Goal: Task Accomplishment & Management: Manage account settings

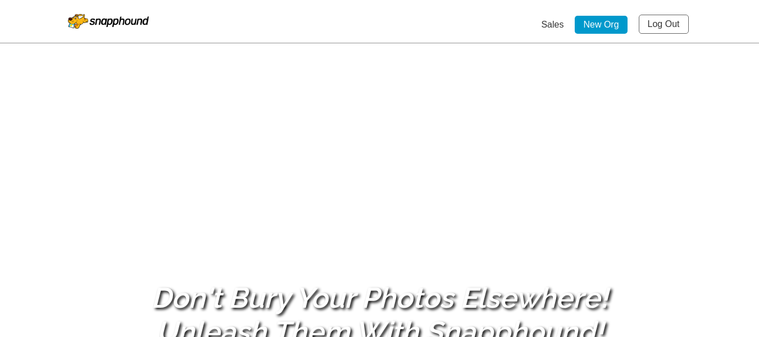
click at [660, 22] on link "Log Out" at bounding box center [664, 24] width 50 height 19
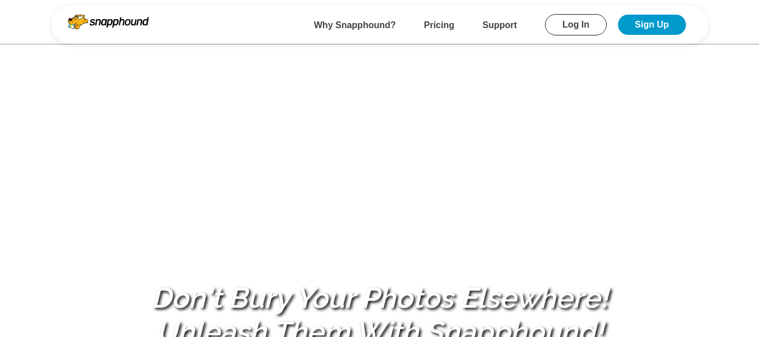
drag, startPoint x: 585, startPoint y: 21, endPoint x: 570, endPoint y: 34, distance: 20.3
click at [585, 21] on link "Log In" at bounding box center [576, 24] width 62 height 21
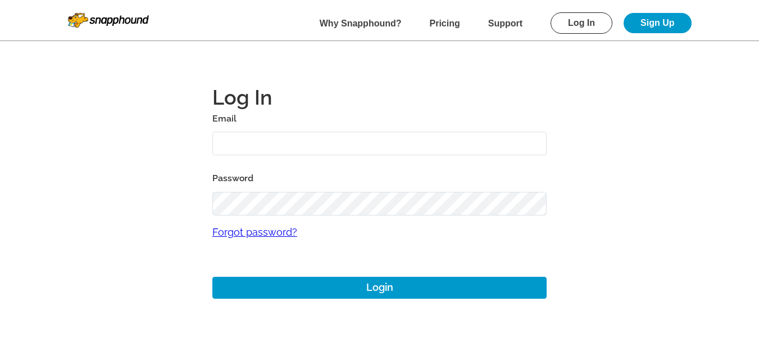
click at [257, 137] on input "text" at bounding box center [379, 143] width 335 height 24
type input "[EMAIL_ADDRESS][DOMAIN_NAME]"
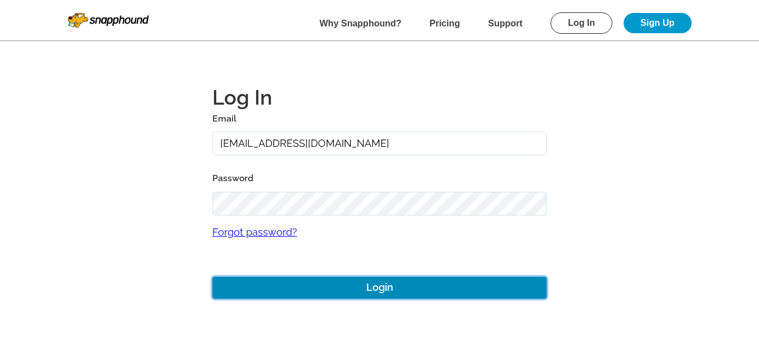
click at [392, 290] on button "Login" at bounding box center [379, 287] width 335 height 22
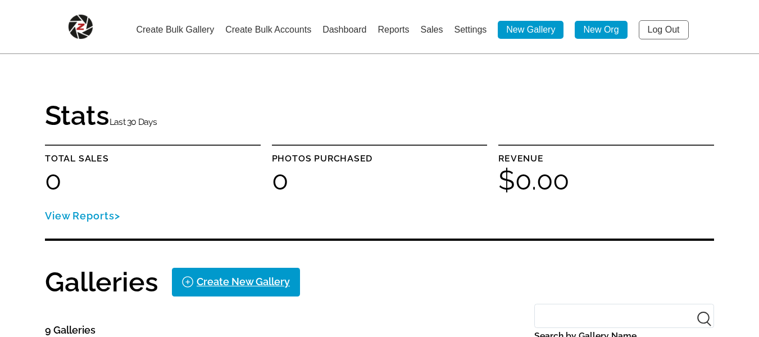
click at [473, 29] on link "Settings" at bounding box center [470, 30] width 33 height 10
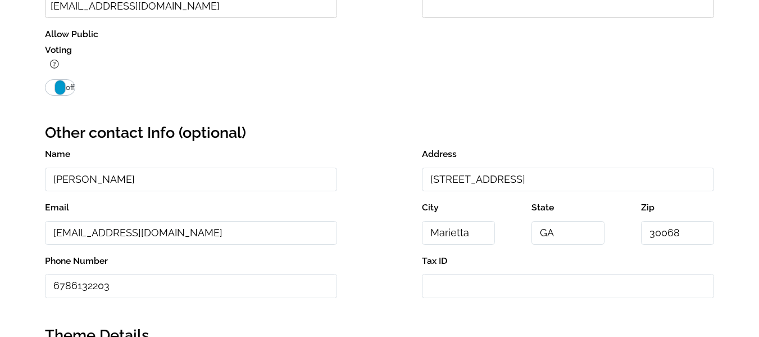
scroll to position [450, 0]
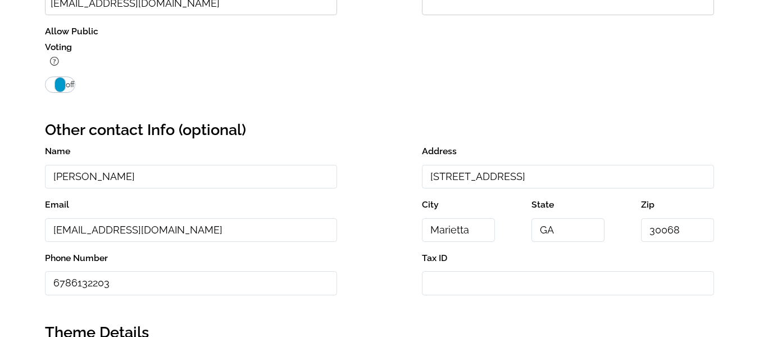
click at [71, 87] on span "off" at bounding box center [70, 84] width 9 height 13
click at [49, 87] on span "on" at bounding box center [50, 84] width 9 height 13
click at [62, 89] on span at bounding box center [60, 84] width 11 height 15
click at [72, 88] on span "off" at bounding box center [70, 84] width 9 height 13
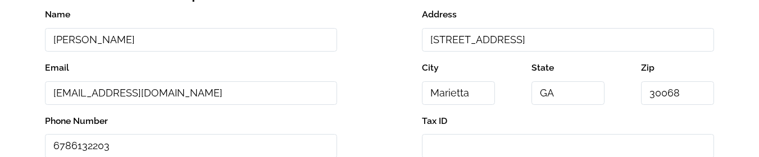
scroll to position [473, 0]
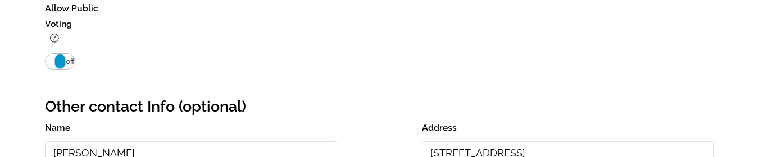
click at [72, 65] on span "off" at bounding box center [70, 61] width 9 height 13
click at [51, 66] on span "on" at bounding box center [50, 61] width 9 height 13
click at [69, 66] on span "off" at bounding box center [70, 61] width 9 height 13
click at [66, 66] on span "off" at bounding box center [70, 61] width 9 height 13
click at [55, 66] on span at bounding box center [60, 61] width 11 height 15
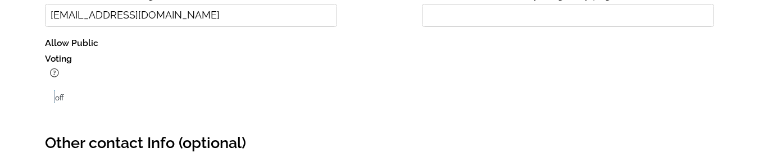
scroll to position [506, 0]
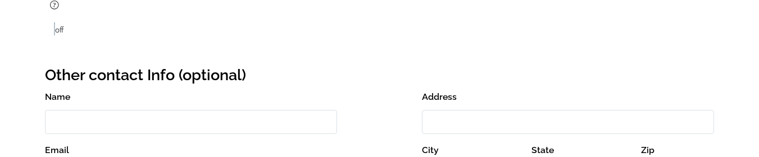
click at [60, 32] on span "off" at bounding box center [59, 29] width 9 height 9
click at [50, 29] on span "on" at bounding box center [49, 29] width 9 height 9
click at [63, 26] on span "off" at bounding box center [59, 29] width 9 height 9
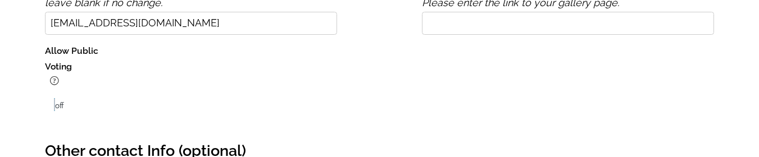
scroll to position [450, 0]
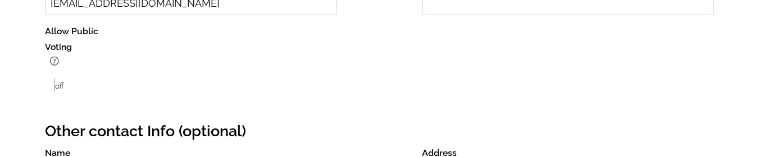
click at [61, 89] on span "off" at bounding box center [59, 85] width 9 height 9
click at [46, 87] on span "on" at bounding box center [49, 85] width 9 height 9
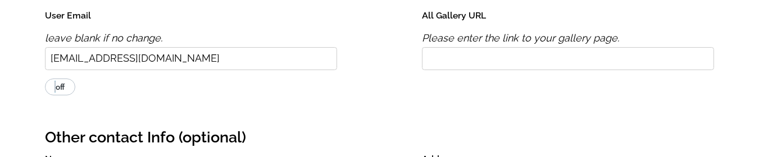
scroll to position [393, 0]
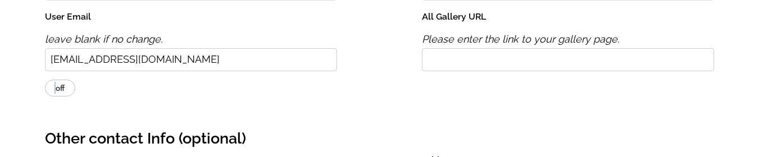
click at [61, 92] on span "off" at bounding box center [60, 88] width 9 height 9
click at [45, 80] on input "on off" at bounding box center [44, 79] width 1 height 1
click at [45, 91] on label "on off" at bounding box center [60, 88] width 30 height 17
click at [45, 80] on input "on off" at bounding box center [44, 79] width 1 height 1
click at [69, 90] on label "on off" at bounding box center [60, 88] width 30 height 17
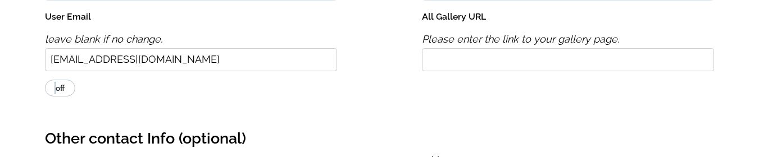
click at [45, 80] on input "on off" at bounding box center [44, 79] width 1 height 1
click at [51, 90] on span "on" at bounding box center [50, 88] width 9 height 9
click at [45, 80] on input "on off" at bounding box center [44, 79] width 1 height 1
click at [64, 91] on span "off" at bounding box center [60, 88] width 9 height 9
click at [45, 80] on input "on off" at bounding box center [44, 79] width 1 height 1
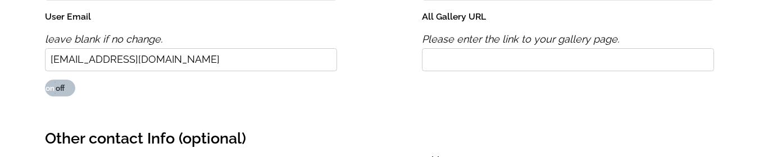
click at [50, 90] on span "on" at bounding box center [50, 88] width 9 height 9
click at [45, 80] on input "on off" at bounding box center [44, 79] width 1 height 1
click at [66, 90] on label "on off" at bounding box center [60, 88] width 30 height 17
click at [45, 80] on input "on off" at bounding box center [44, 79] width 1 height 1
click at [47, 90] on span "on" at bounding box center [50, 88] width 9 height 9
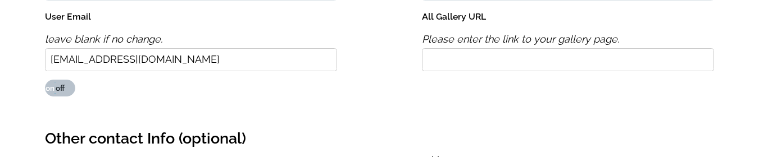
click at [45, 80] on input "on off" at bounding box center [44, 79] width 1 height 1
click at [67, 90] on label "on off" at bounding box center [60, 88] width 30 height 17
click at [45, 80] on input "on off" at bounding box center [44, 79] width 1 height 1
click at [50, 90] on span "on" at bounding box center [50, 88] width 9 height 9
click at [45, 80] on input "on off" at bounding box center [44, 79] width 1 height 1
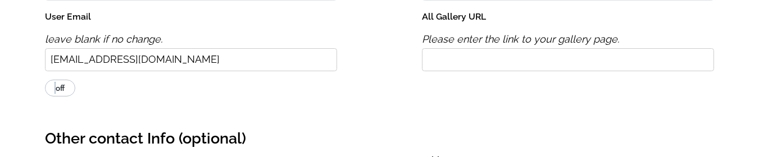
click at [66, 90] on label "on off" at bounding box center [60, 88] width 30 height 17
click at [45, 80] on input "on off" at bounding box center [44, 79] width 1 height 1
click at [53, 92] on span "on" at bounding box center [50, 88] width 9 height 9
click at [45, 80] on input "on off" at bounding box center [44, 79] width 1 height 1
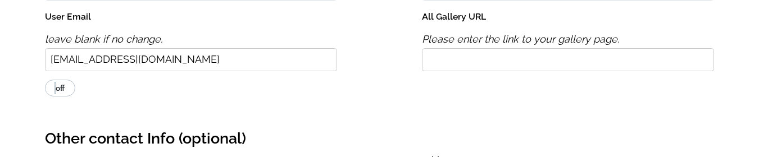
click at [62, 91] on span "off" at bounding box center [60, 88] width 9 height 9
click at [45, 80] on input "on off" at bounding box center [44, 79] width 1 height 1
click at [66, 88] on label "on off" at bounding box center [60, 88] width 30 height 17
click at [45, 80] on input "on off" at bounding box center [44, 79] width 1 height 1
click at [53, 91] on span "on" at bounding box center [50, 88] width 9 height 9
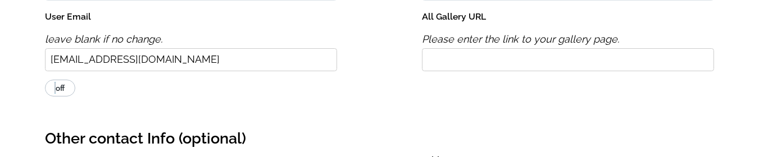
click at [45, 80] on input "on off" at bounding box center [44, 79] width 1 height 1
click at [63, 87] on span "off" at bounding box center [60, 88] width 9 height 9
click at [45, 80] on input "on off" at bounding box center [44, 79] width 1 height 1
click at [56, 88] on span "off" at bounding box center [60, 88] width 9 height 9
click at [45, 80] on input "on off" at bounding box center [44, 79] width 1 height 1
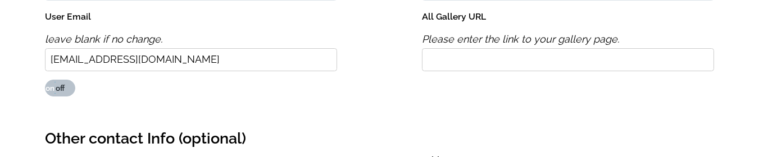
click at [47, 89] on span "on" at bounding box center [50, 88] width 9 height 9
click at [45, 80] on input "on off" at bounding box center [44, 79] width 1 height 1
click at [64, 88] on span "off" at bounding box center [60, 88] width 9 height 9
click at [45, 80] on input "on off" at bounding box center [44, 79] width 1 height 1
click at [53, 90] on span "on" at bounding box center [50, 88] width 9 height 9
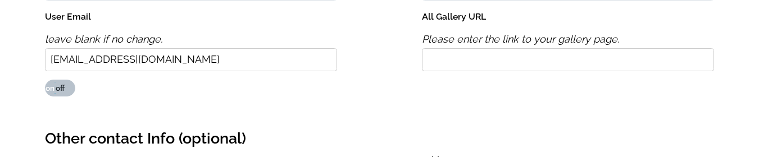
click at [45, 80] on input "on off" at bounding box center [44, 79] width 1 height 1
click at [64, 91] on span "off" at bounding box center [60, 88] width 9 height 9
click at [45, 80] on input "on off" at bounding box center [44, 79] width 1 height 1
click at [52, 90] on span "on" at bounding box center [50, 88] width 9 height 9
click at [45, 80] on input "on off" at bounding box center [44, 79] width 1 height 1
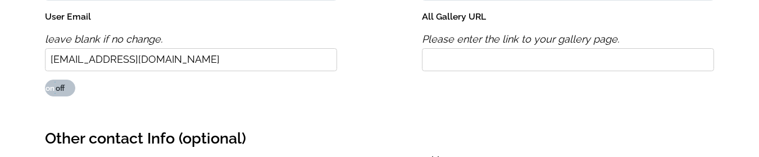
checkbox input "false"
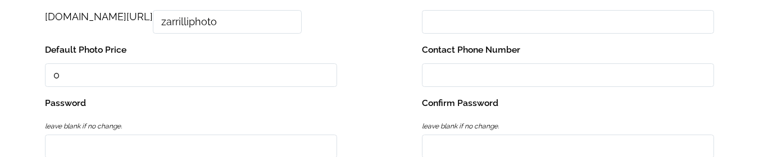
scroll to position [393, 0]
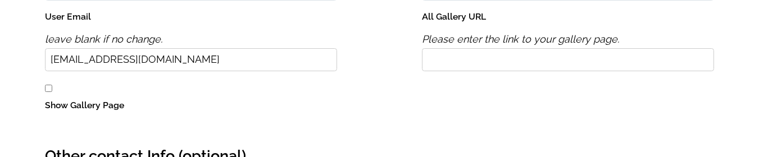
click at [50, 87] on input "Show Gallery Page" at bounding box center [48, 88] width 7 height 7
click at [49, 89] on input "Show Gallery Page" at bounding box center [48, 88] width 7 height 7
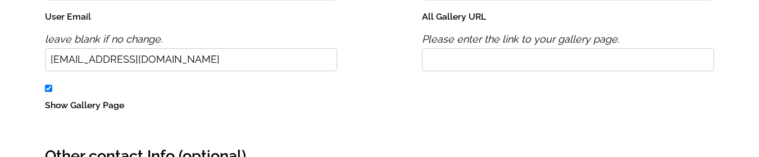
click at [49, 89] on input "Show Gallery Page" at bounding box center [48, 88] width 7 height 7
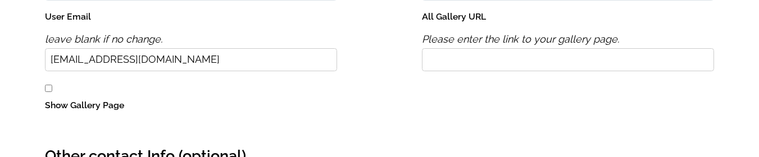
click at [49, 89] on input "Show Gallery Page" at bounding box center [48, 88] width 7 height 7
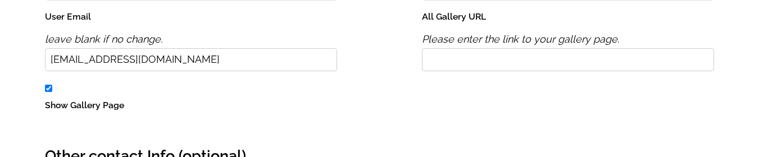
click at [49, 89] on input "Show Gallery Page" at bounding box center [48, 88] width 7 height 7
click at [48, 88] on input "Show Gallery Page" at bounding box center [48, 88] width 7 height 7
checkbox input "true"
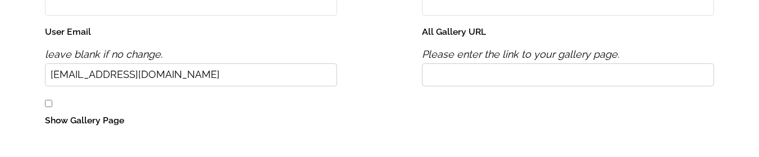
scroll to position [393, 0]
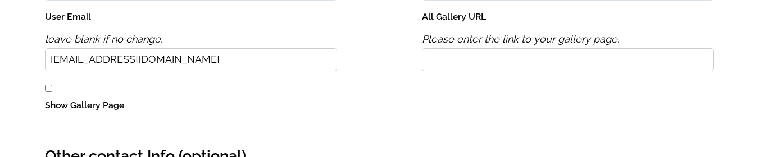
click at [48, 89] on input "Show Gallery Page" at bounding box center [48, 88] width 7 height 7
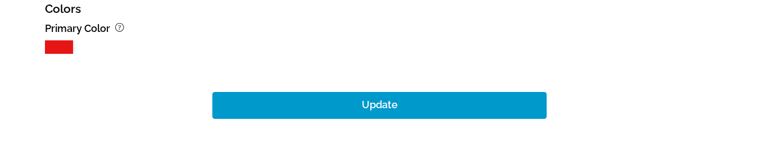
scroll to position [1341, 0]
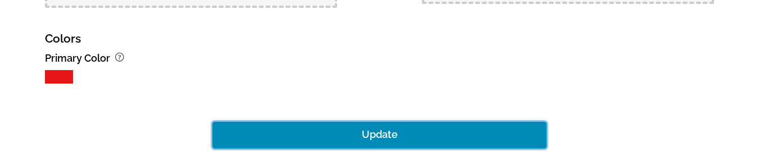
click at [364, 131] on button "Update" at bounding box center [379, 135] width 335 height 27
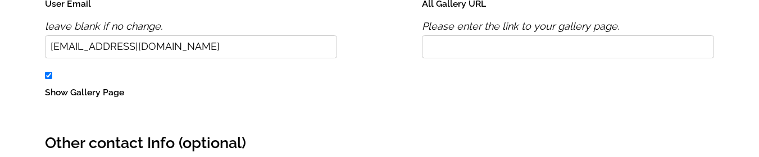
scroll to position [386, 0]
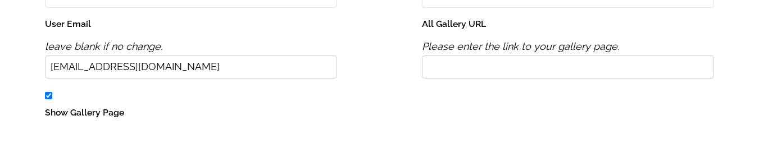
click at [46, 94] on input "Show Gallery Page" at bounding box center [48, 95] width 7 height 7
checkbox input "false"
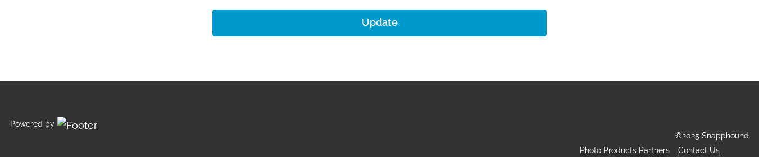
scroll to position [1397, 0]
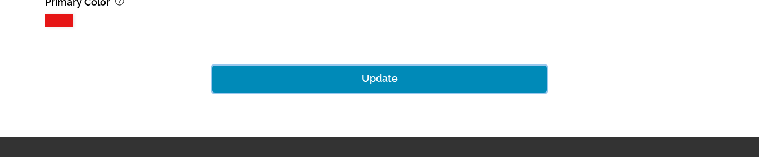
click at [389, 71] on button "Update" at bounding box center [379, 79] width 335 height 27
